Goal: Task Accomplishment & Management: Use online tool/utility

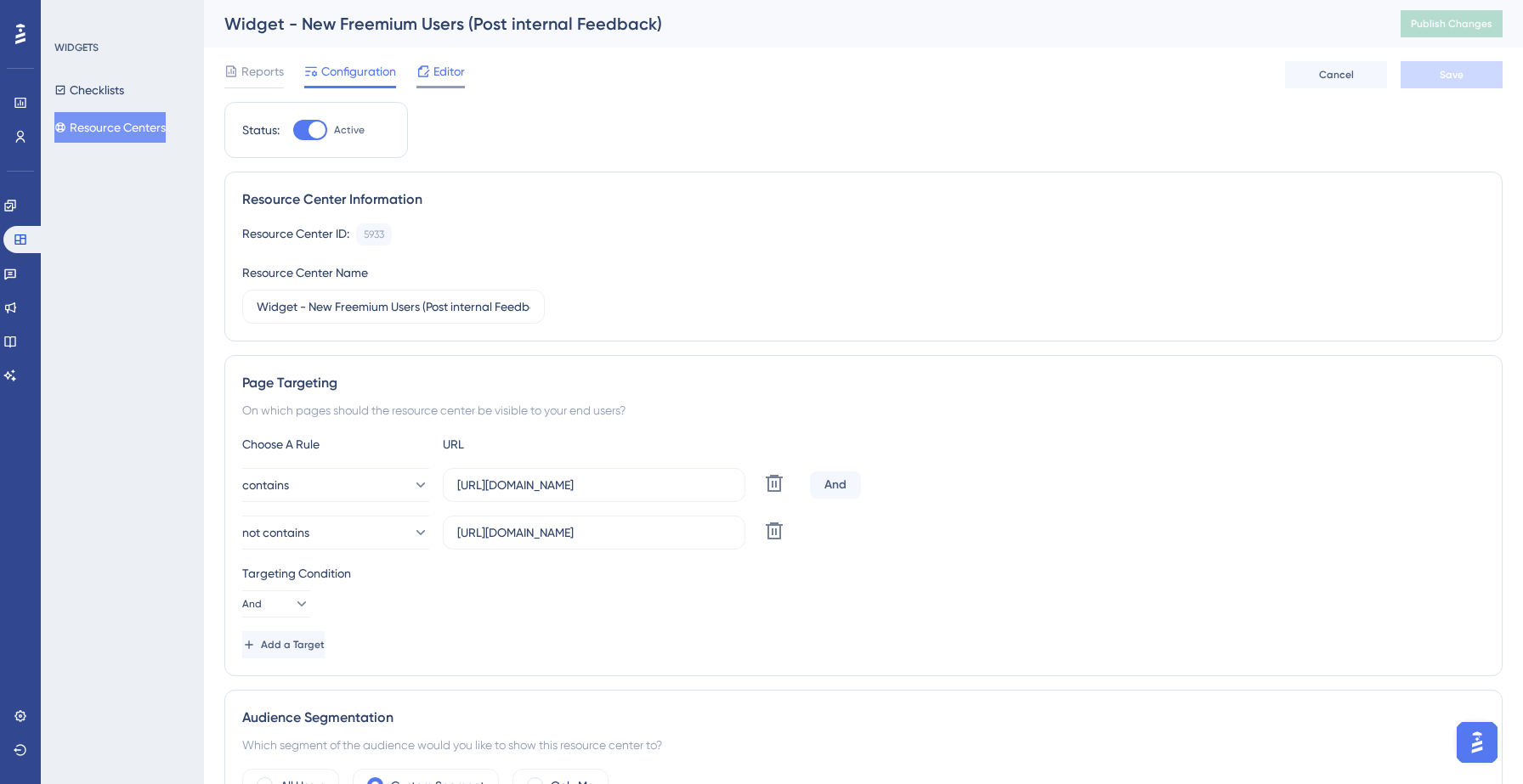
click at [446, 68] on span "Editor" at bounding box center [449, 72] width 31 height 21
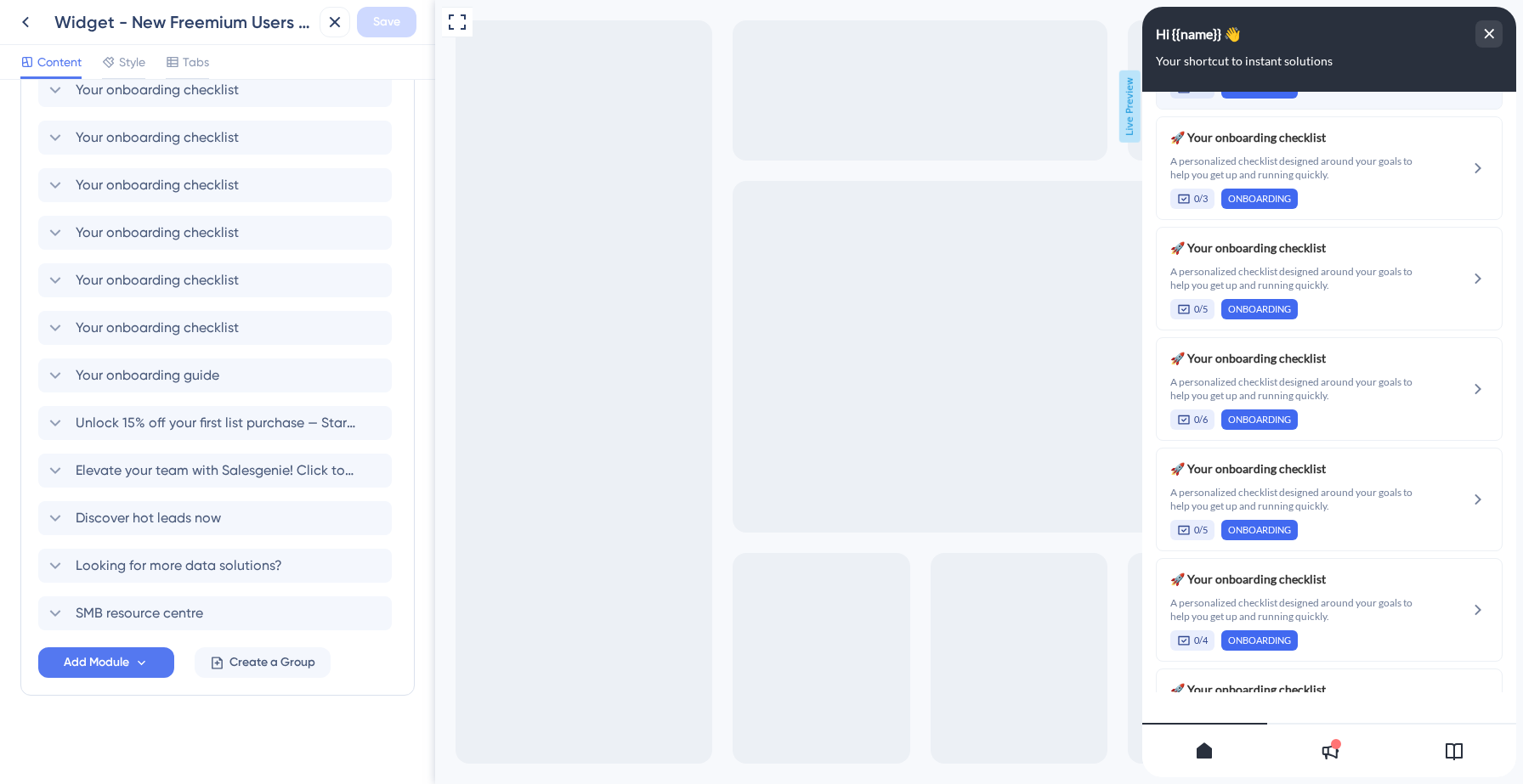
scroll to position [1336, 0]
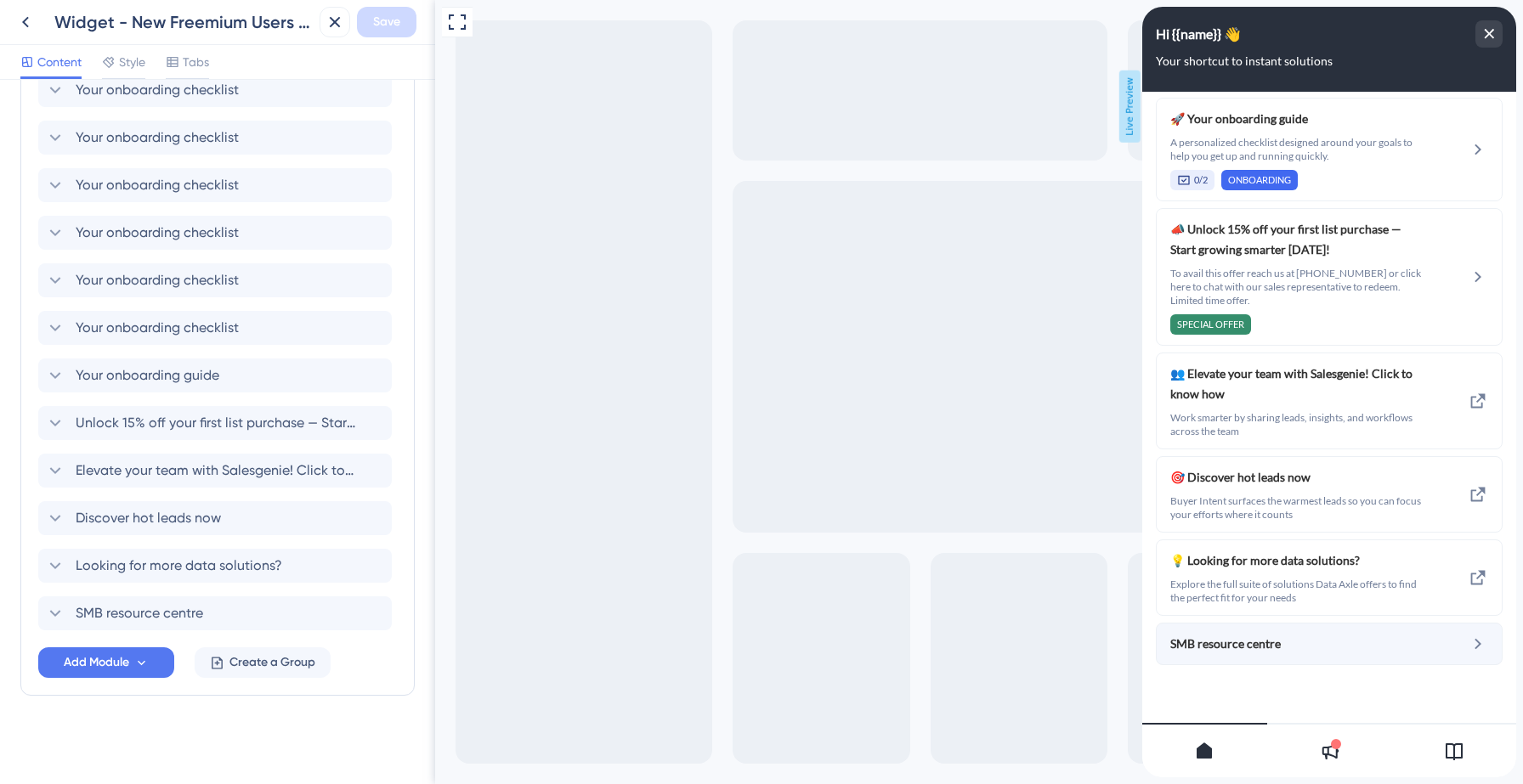
click at [1353, 638] on span "SMB resource centre" at bounding box center [1283, 644] width 227 height 21
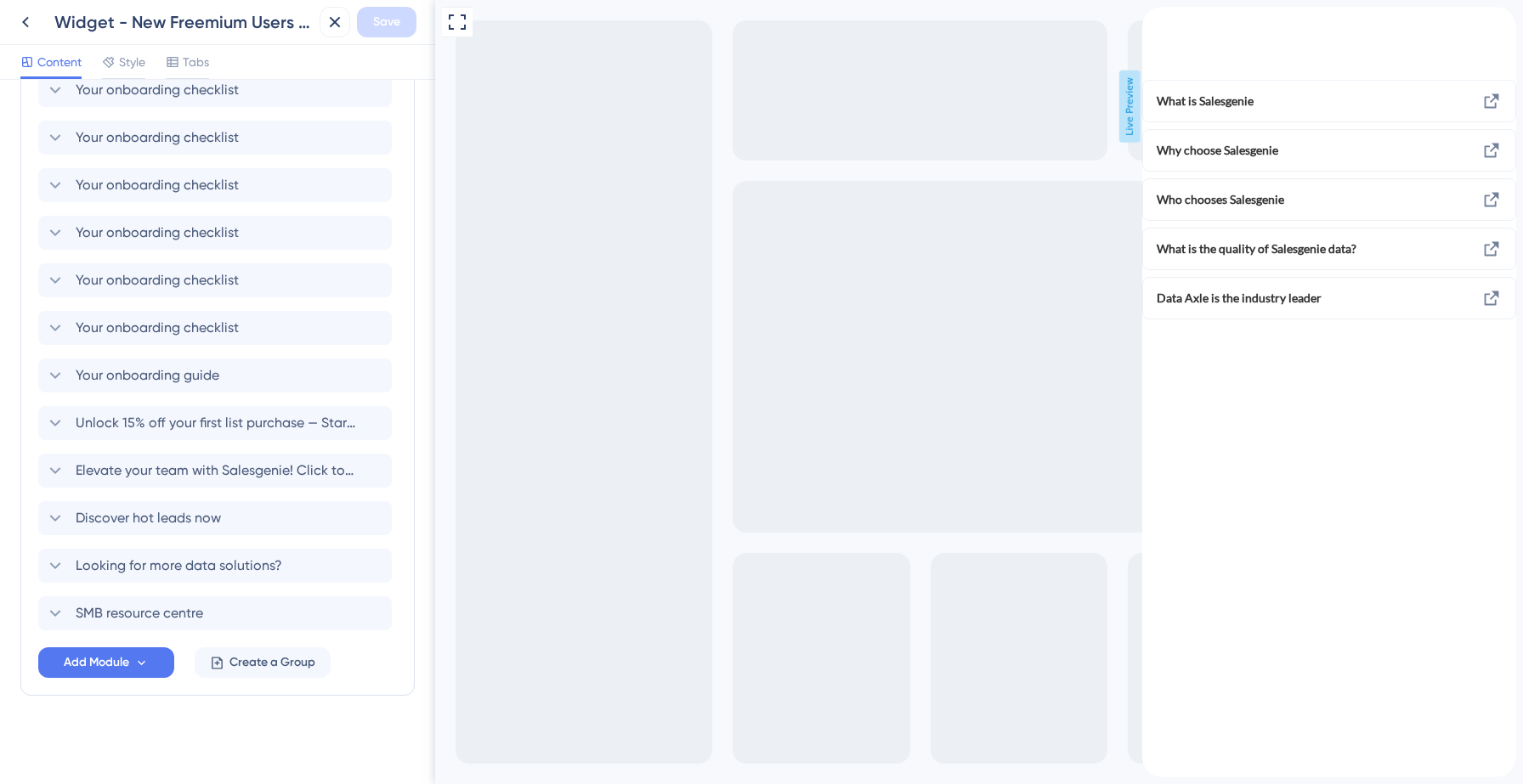
scroll to position [0, 0]
click at [1156, 21] on icon "back to header" at bounding box center [1148, 13] width 13 height 13
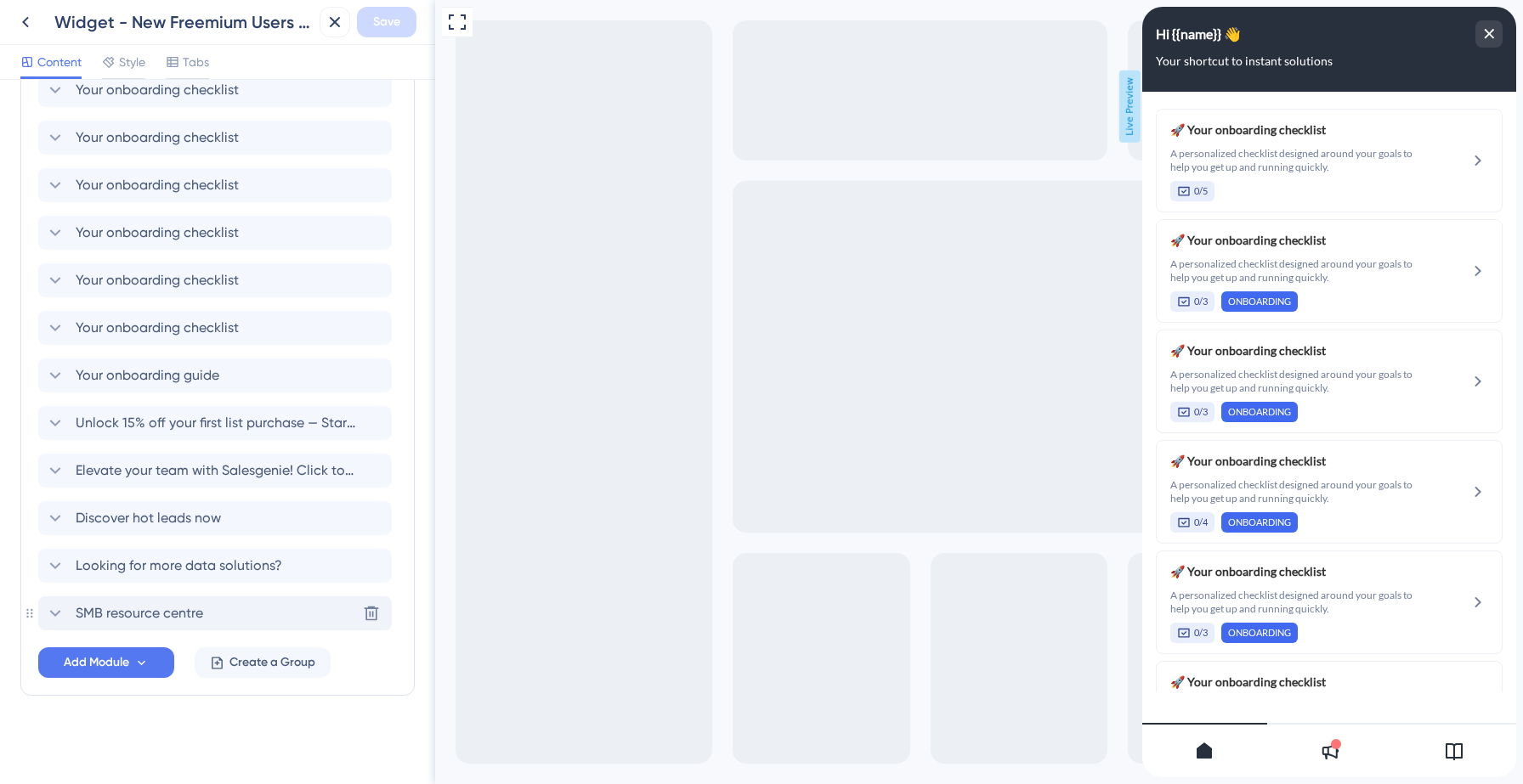
click at [170, 613] on span "SMB resource centre" at bounding box center [139, 613] width 127 height 21
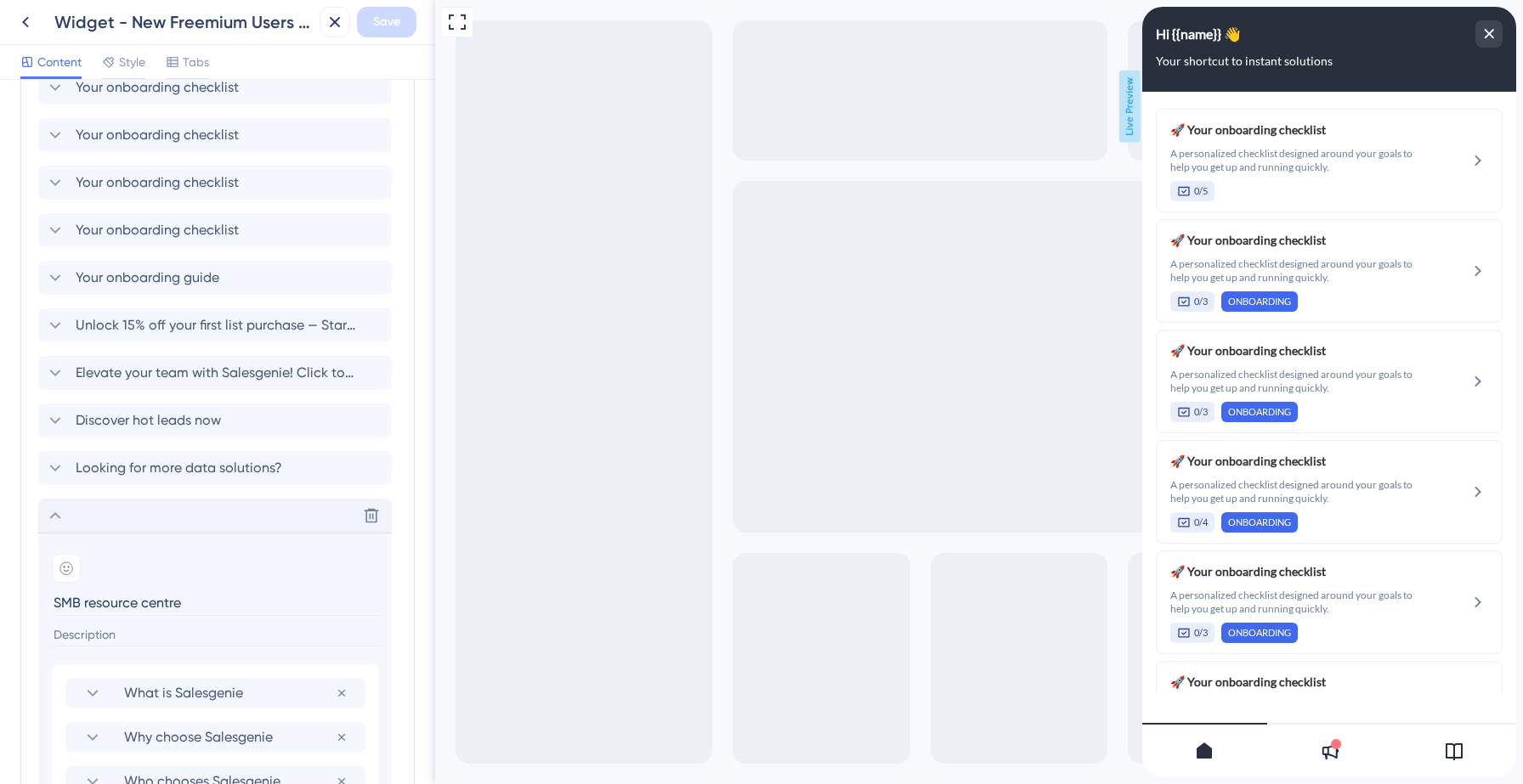
scroll to position [831, 0]
click at [150, 626] on input at bounding box center [217, 632] width 330 height 23
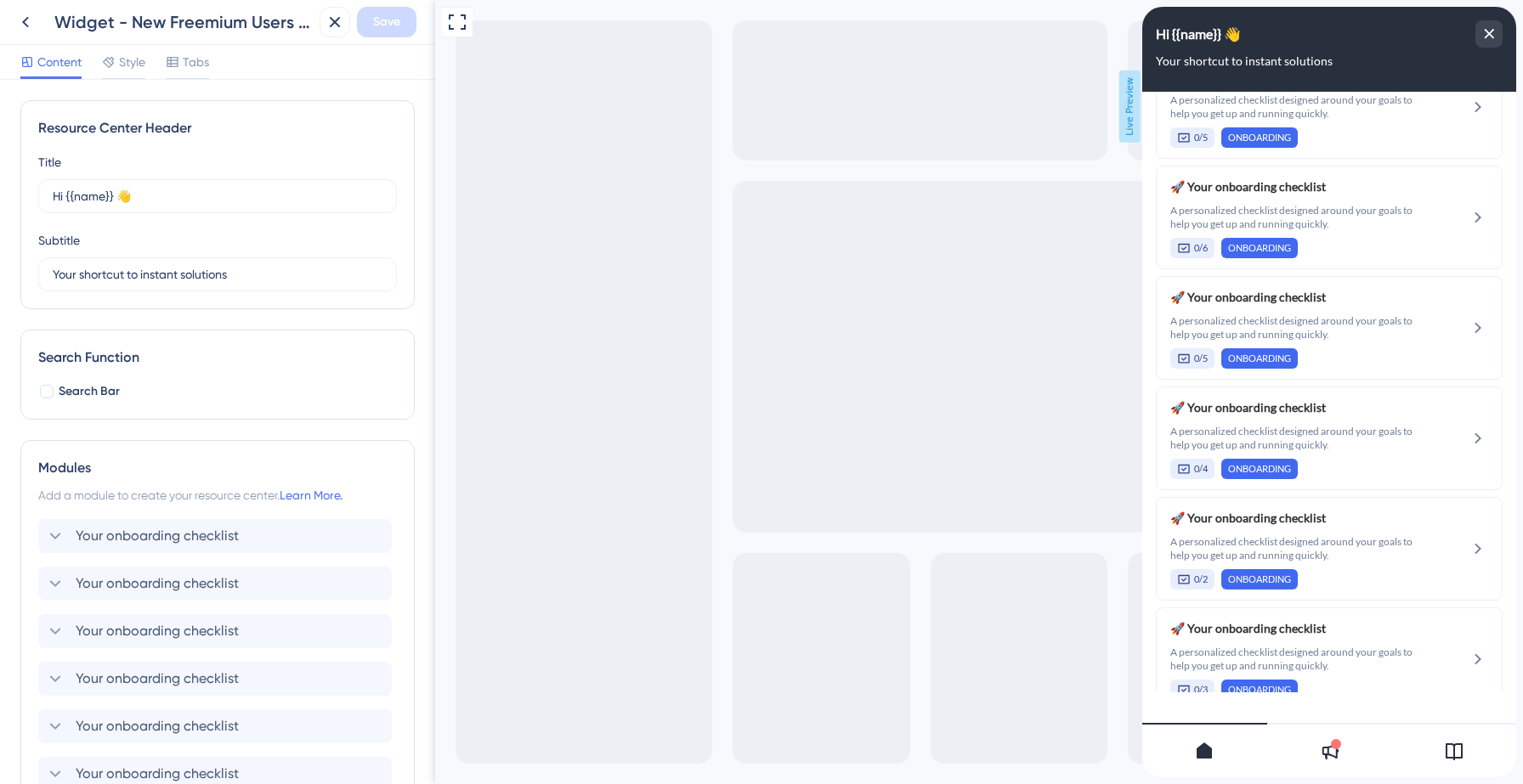
scroll to position [1336, 0]
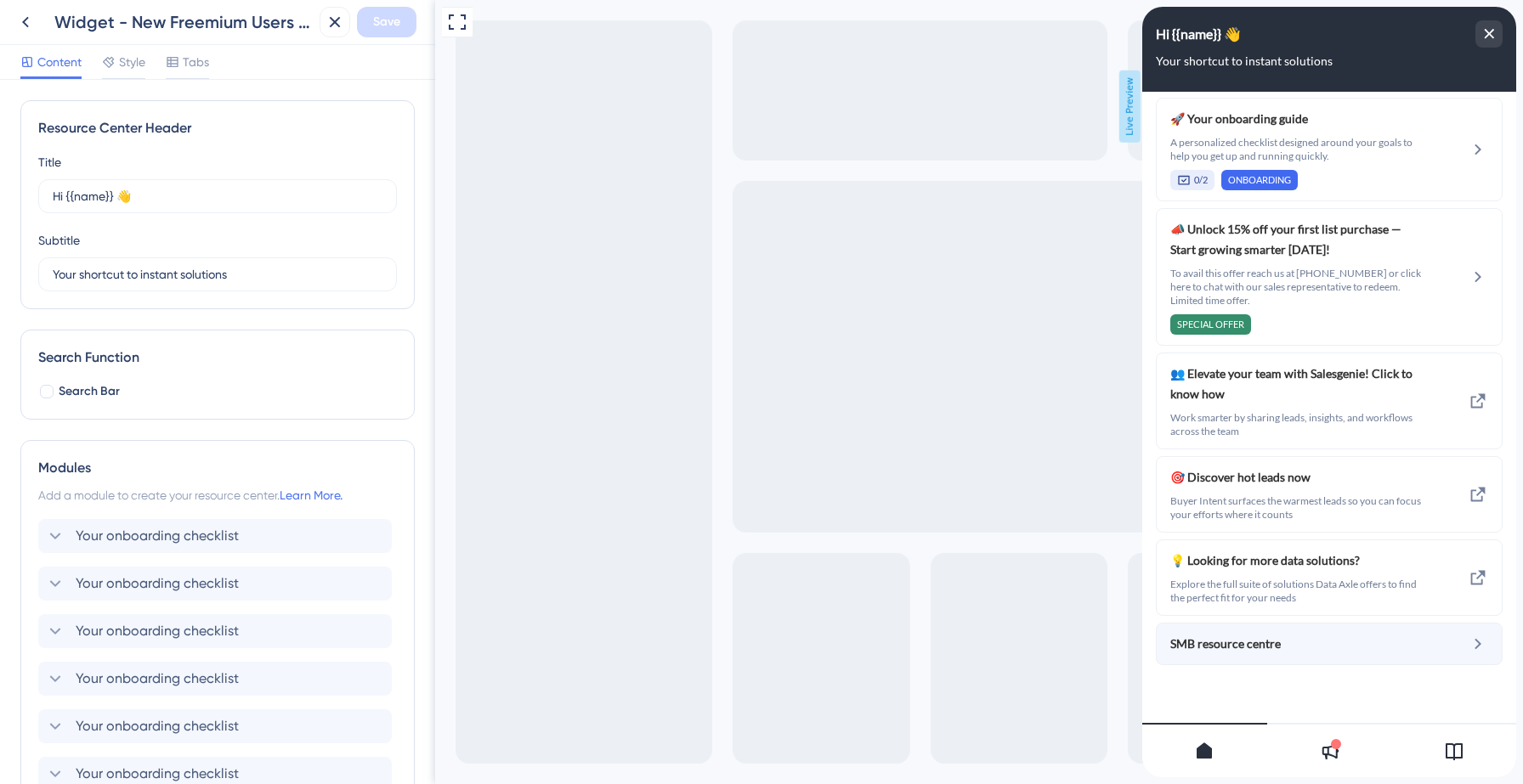
click at [1338, 640] on span "SMB resource centre" at bounding box center [1283, 644] width 227 height 21
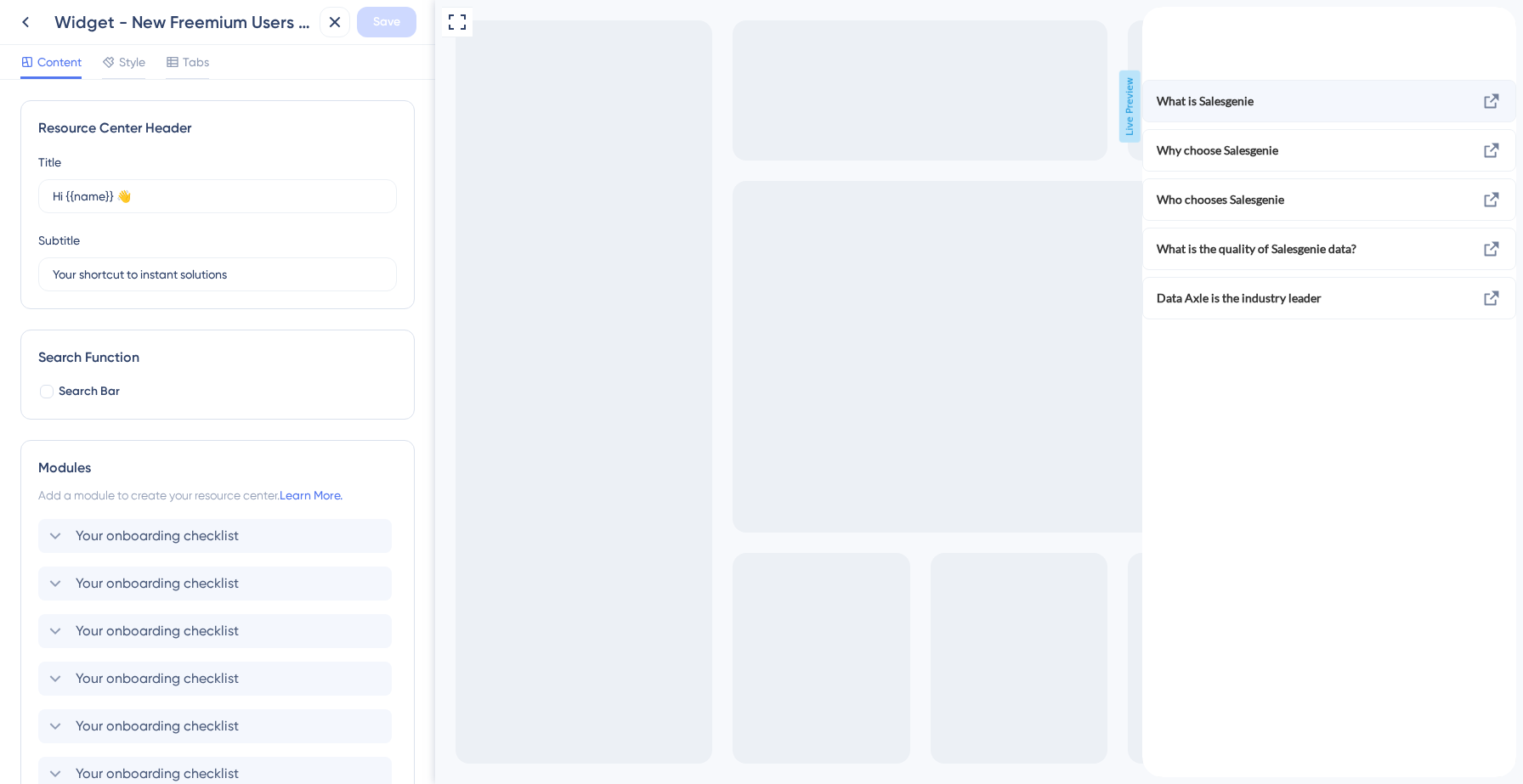
click at [1419, 111] on span "What is Salesgenie" at bounding box center [1294, 101] width 276 height 21
click at [1484, 109] on icon at bounding box center [1491, 100] width 14 height 14
click at [1395, 111] on span "What is Salesgenie" at bounding box center [1294, 101] width 276 height 21
click at [1281, 111] on span "What is Salesgenie" at bounding box center [1294, 101] width 276 height 21
click at [1156, 21] on icon "back to header" at bounding box center [1148, 13] width 13 height 13
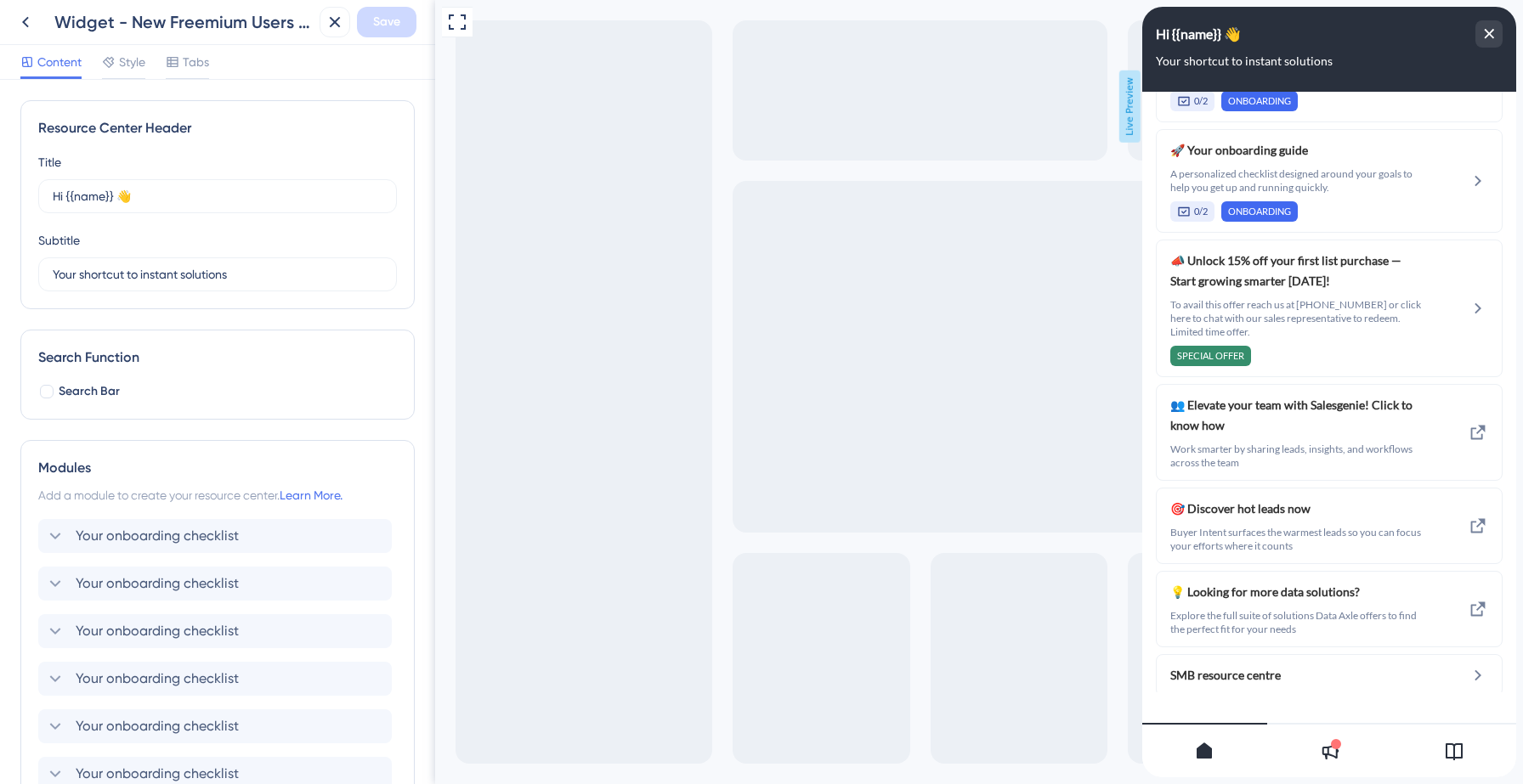
scroll to position [1336, 0]
